Goal: Task Accomplishment & Management: Use online tool/utility

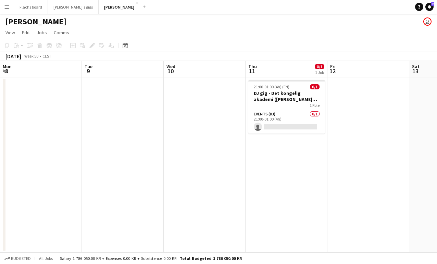
scroll to position [0, 171]
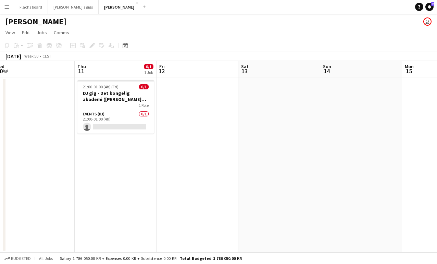
click at [9, 9] on app-icon "Menu" at bounding box center [6, 6] width 5 height 5
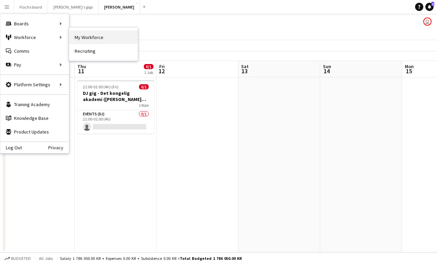
click at [87, 35] on link "My Workforce" at bounding box center [103, 37] width 68 height 14
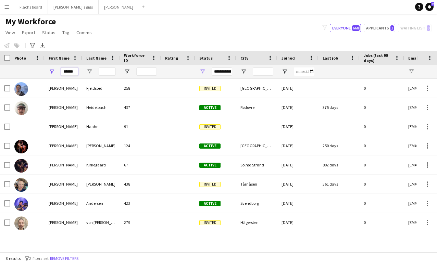
click at [66, 69] on input "******" at bounding box center [69, 71] width 17 height 8
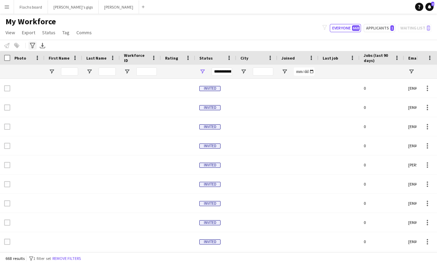
click at [32, 44] on icon "Advanced filters" at bounding box center [32, 45] width 5 height 5
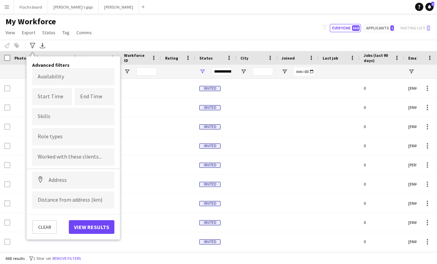
click at [63, 134] on div at bounding box center [73, 136] width 82 height 17
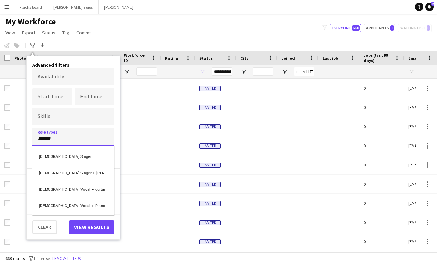
type input "******"
click at [57, 157] on div "[DEMOGRAPHIC_DATA] Singer" at bounding box center [73, 155] width 82 height 16
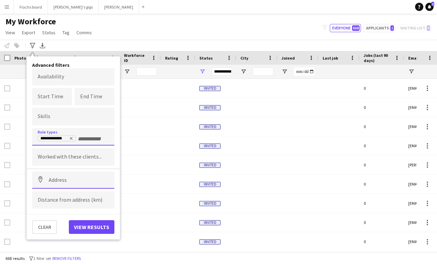
click at [54, 178] on input at bounding box center [73, 179] width 82 height 17
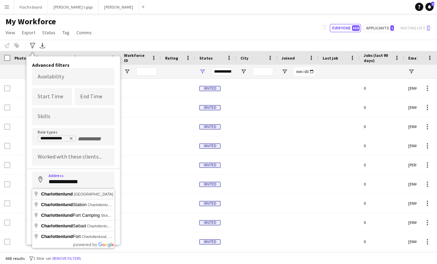
type input "**********"
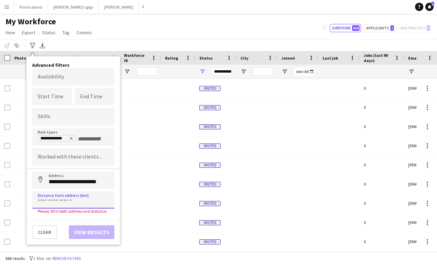
click at [61, 204] on input at bounding box center [73, 199] width 82 height 17
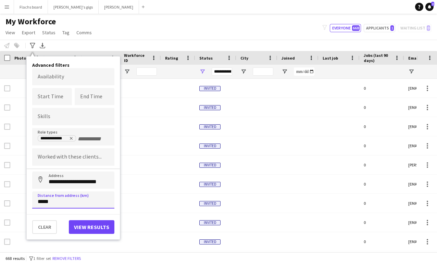
type input "******"
click button "Address" at bounding box center [40, 179] width 16 height 16
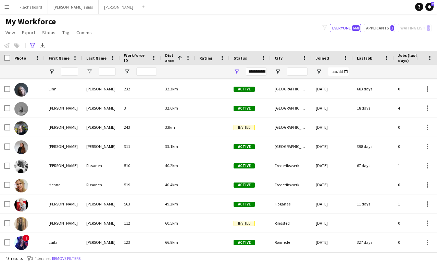
click at [114, 40] on div "**********" at bounding box center [218, 45] width 437 height 11
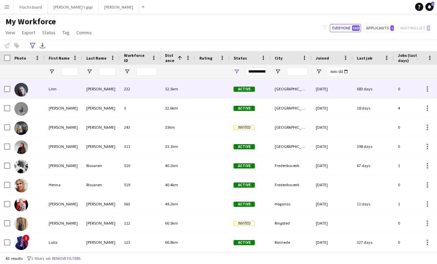
click at [93, 83] on div "[PERSON_NAME]" at bounding box center [101, 88] width 38 height 19
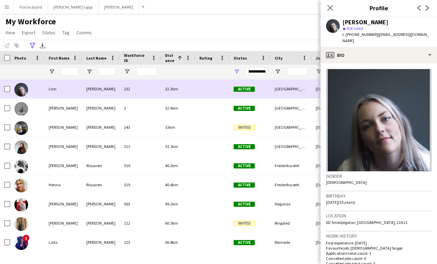
click at [93, 83] on div "[PERSON_NAME]" at bounding box center [101, 88] width 38 height 19
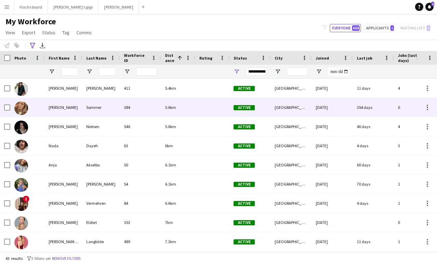
click at [59, 106] on div "[PERSON_NAME]" at bounding box center [63, 107] width 38 height 19
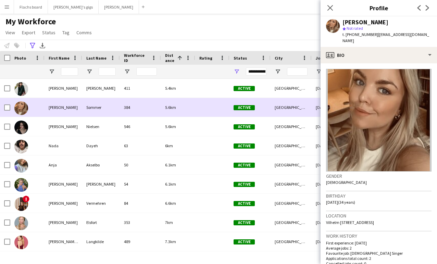
click at [60, 106] on div "[PERSON_NAME]" at bounding box center [63, 107] width 38 height 19
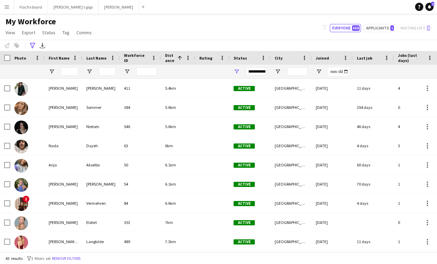
click at [142, 33] on div "My Workforce View Views Default view New view Update view Delete view Edit name…" at bounding box center [218, 27] width 437 height 23
click at [99, 5] on button "Asger Gigs Close" at bounding box center [119, 6] width 40 height 13
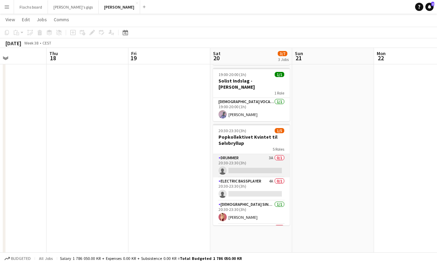
click at [233, 156] on app-card-role "Drummer 3A 0/1 20:30-23:30 (3h) single-neutral-actions" at bounding box center [251, 165] width 77 height 23
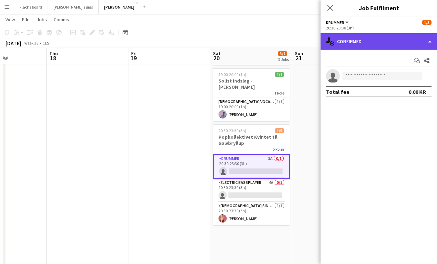
click at [382, 47] on div "single-neutral-actions-check-2 Confirmed" at bounding box center [378, 41] width 116 height 16
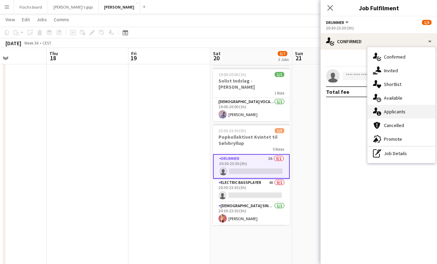
click at [403, 109] on div "single-neutral-actions-information Applicants" at bounding box center [401, 112] width 68 height 14
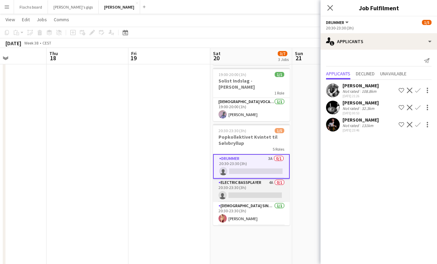
click at [248, 180] on app-card-role "Electric Bassplayer 4A 0/1 20:30-23:30 (3h) single-neutral-actions" at bounding box center [251, 190] width 77 height 23
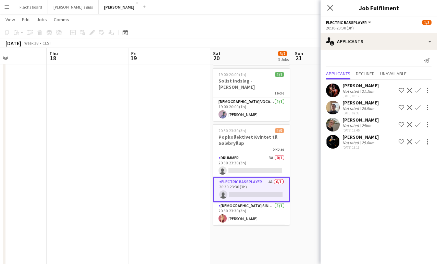
scroll to position [36, 0]
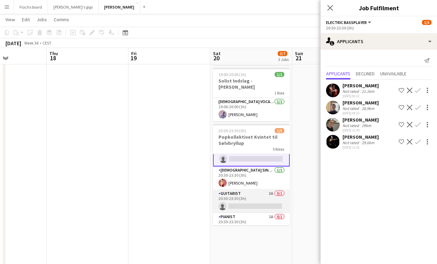
click at [242, 190] on app-card-role "Guitarist 3A 0/1 20:30-23:30 (3h) single-neutral-actions" at bounding box center [251, 201] width 77 height 23
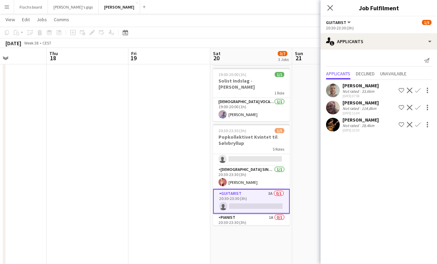
scroll to position [47, 0]
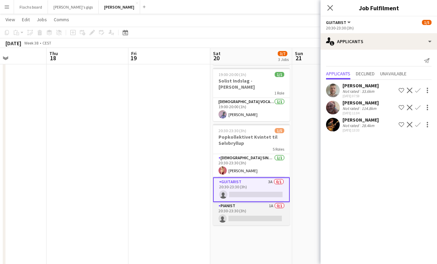
click at [243, 202] on app-card-role "Pianist 1A 0/1 20:30-23:30 (3h) single-neutral-actions" at bounding box center [251, 213] width 77 height 23
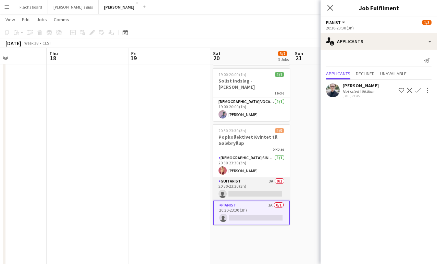
click at [235, 182] on app-card-role "Guitarist 3A 0/1 20:30-23:30 (3h) single-neutral-actions" at bounding box center [251, 188] width 77 height 23
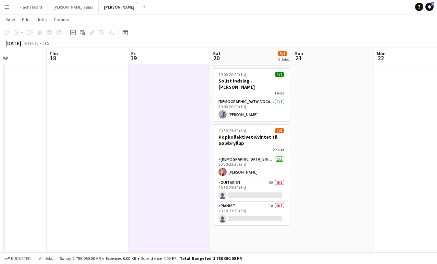
scroll to position [45, 0]
click at [248, 165] on app-card-role "[DEMOGRAPHIC_DATA] Singer [DATE] 20:30-23:30 (3h) [PERSON_NAME]" at bounding box center [251, 166] width 77 height 23
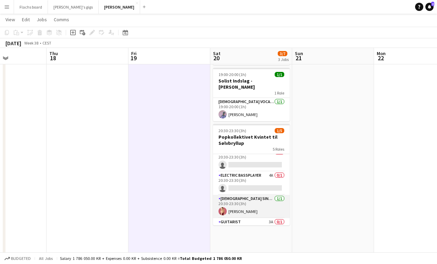
scroll to position [0, 0]
